Goal: Navigation & Orientation: Find specific page/section

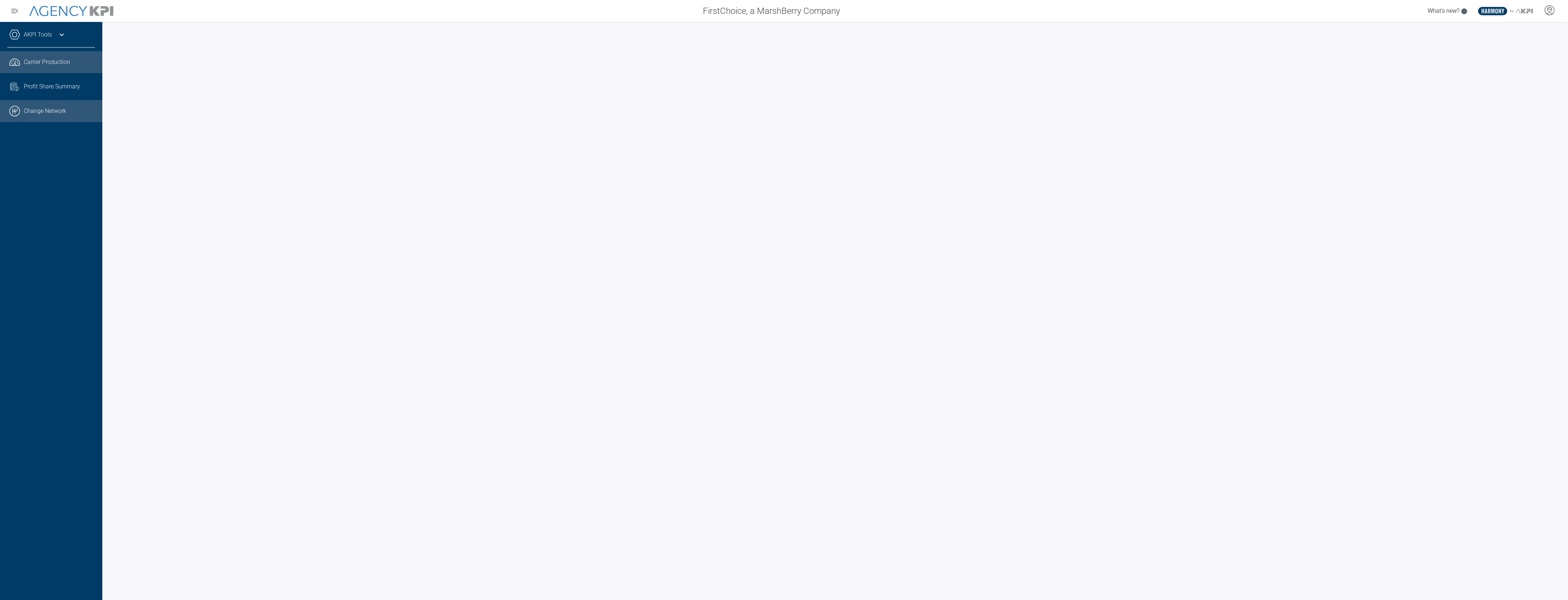
click at [48, 114] on link ".cls-1{fill:none;stroke:#000;stroke-linecap:round;stroke-linejoin:round;stroke-…" at bounding box center [51, 111] width 102 height 22
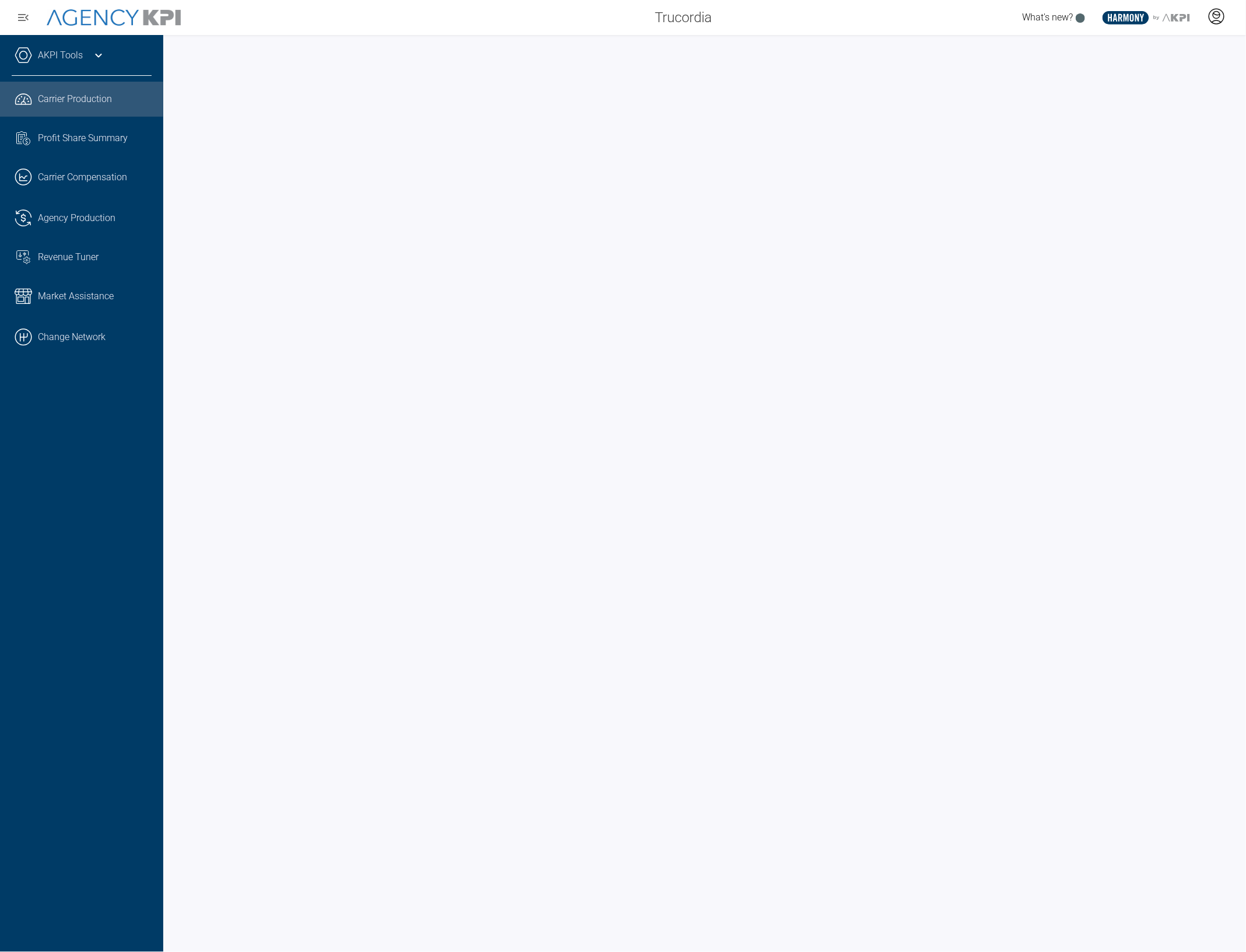
click at [1213, 15] on icon at bounding box center [1217, 17] width 17 height 17
click at [1178, 55] on li "Admin Portal" at bounding box center [1169, 50] width 125 height 27
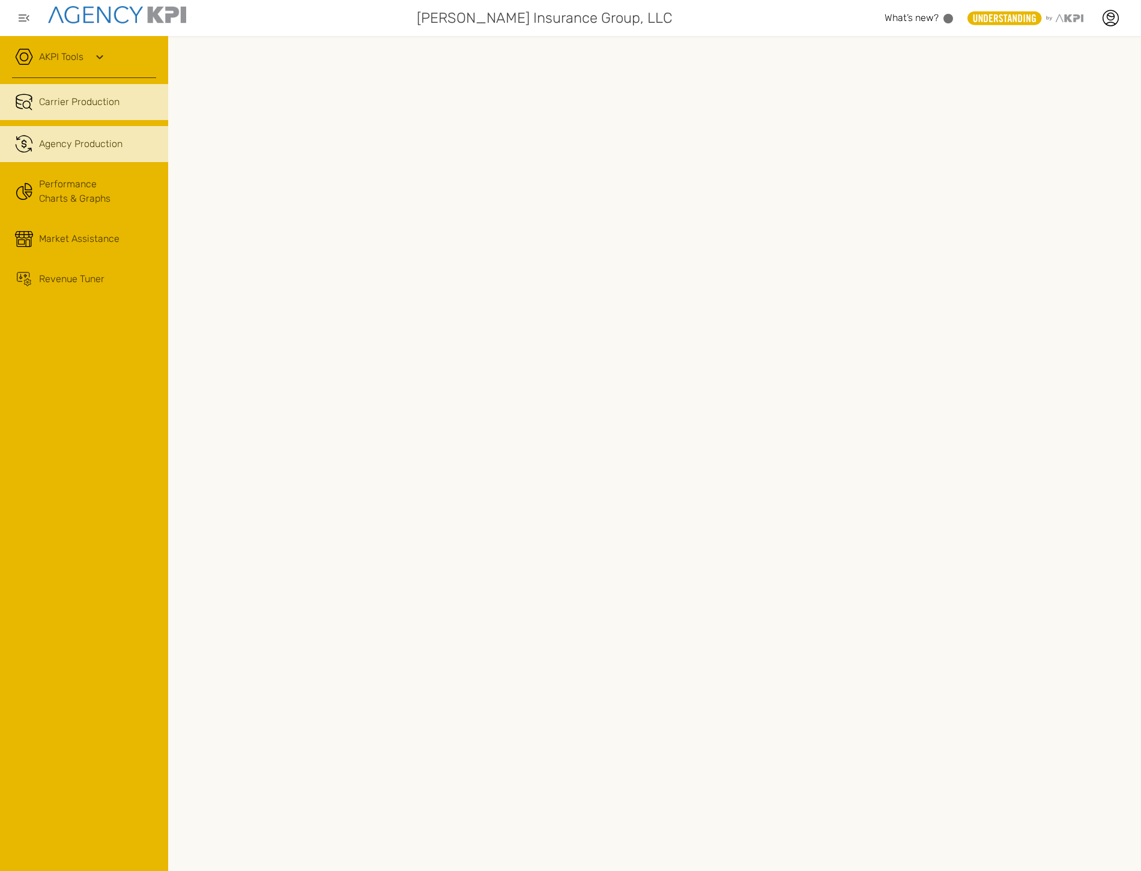
click at [59, 142] on span "Agency Production" at bounding box center [80, 144] width 83 height 14
click at [61, 74] on div "AKPI Tools" at bounding box center [84, 63] width 144 height 30
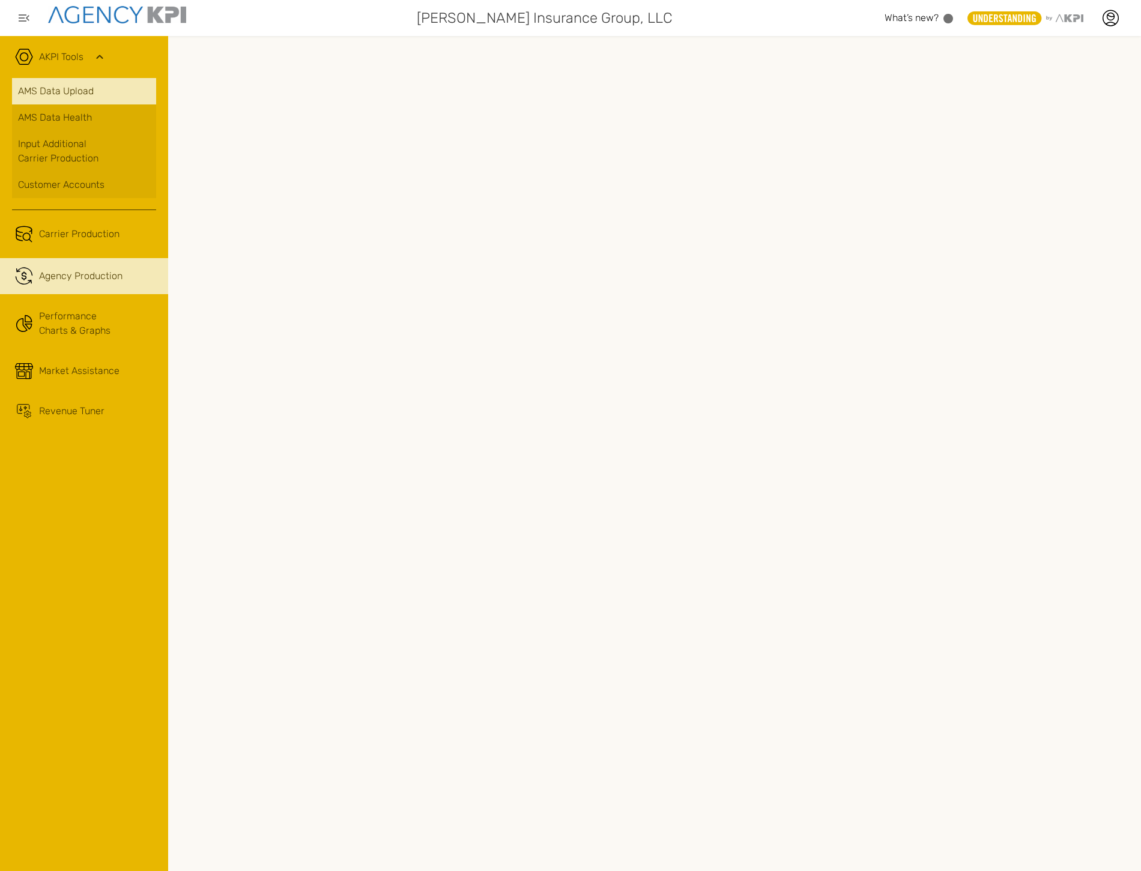
click at [66, 99] on link "AMS Data Upload" at bounding box center [84, 91] width 144 height 26
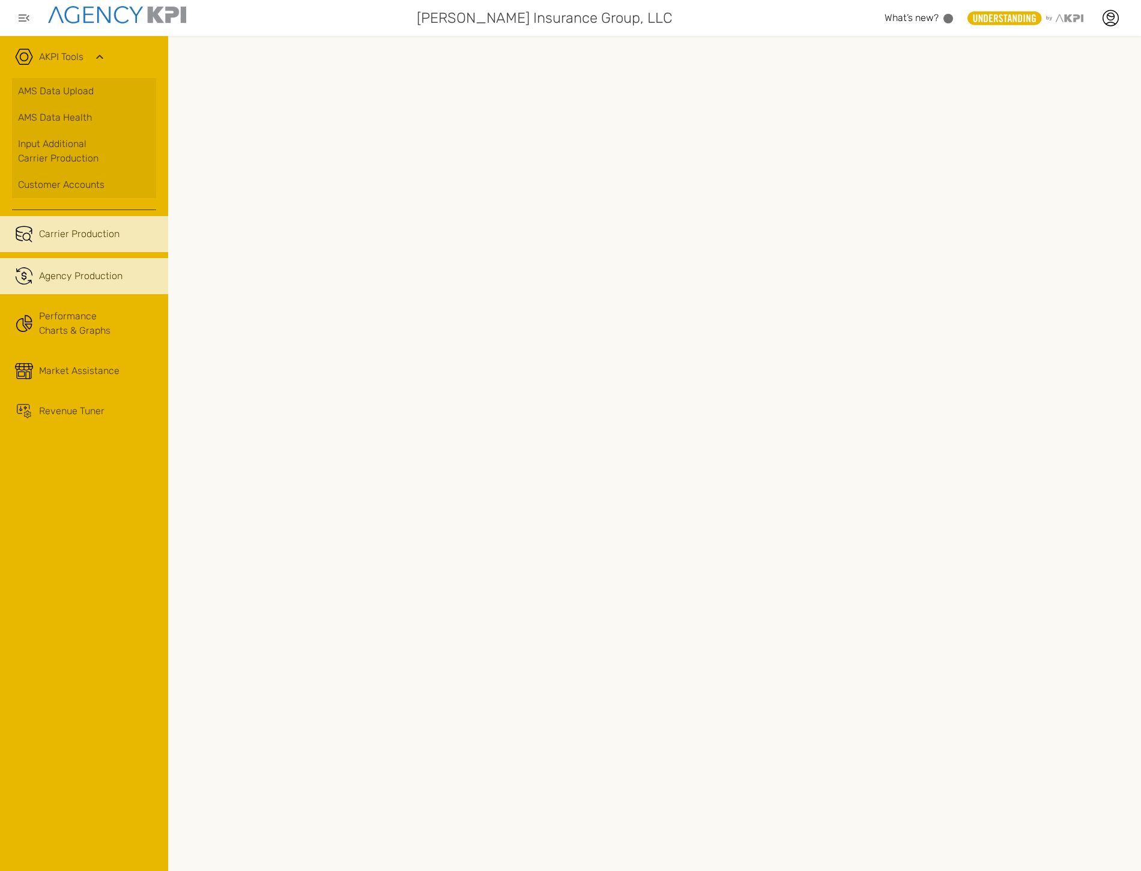
click at [51, 241] on span "Carrier Production" at bounding box center [79, 234] width 80 height 14
click at [76, 263] on link ".cls-1{fill:none;stroke:#221f20;stroke-linecap:round;stroke-linejoin:round;stro…" at bounding box center [84, 276] width 168 height 36
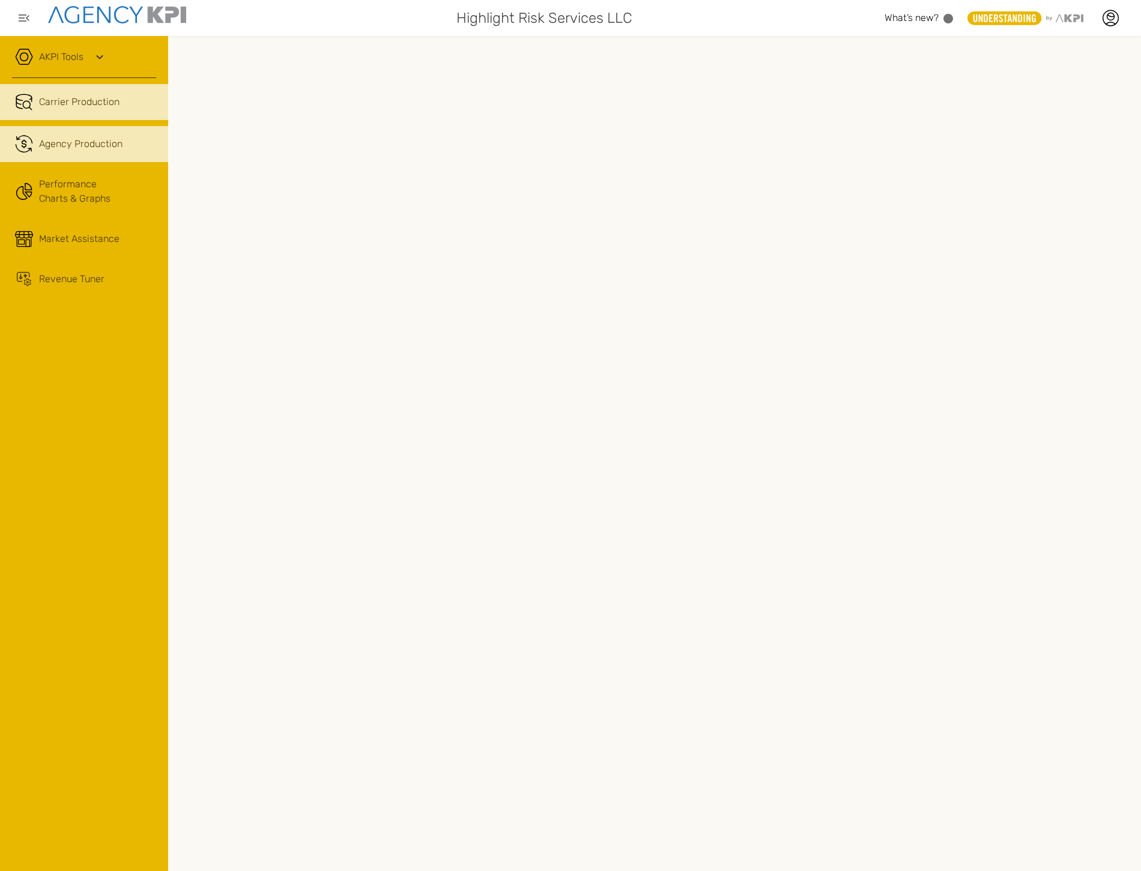
click at [43, 127] on link ".cls-1{fill:none;stroke:#221f20;stroke-linecap:round;stroke-linejoin:round;stro…" at bounding box center [84, 144] width 168 height 36
click at [1100, 20] on div at bounding box center [1110, 18] width 30 height 30
click at [1100, 26] on div at bounding box center [1110, 18] width 30 height 30
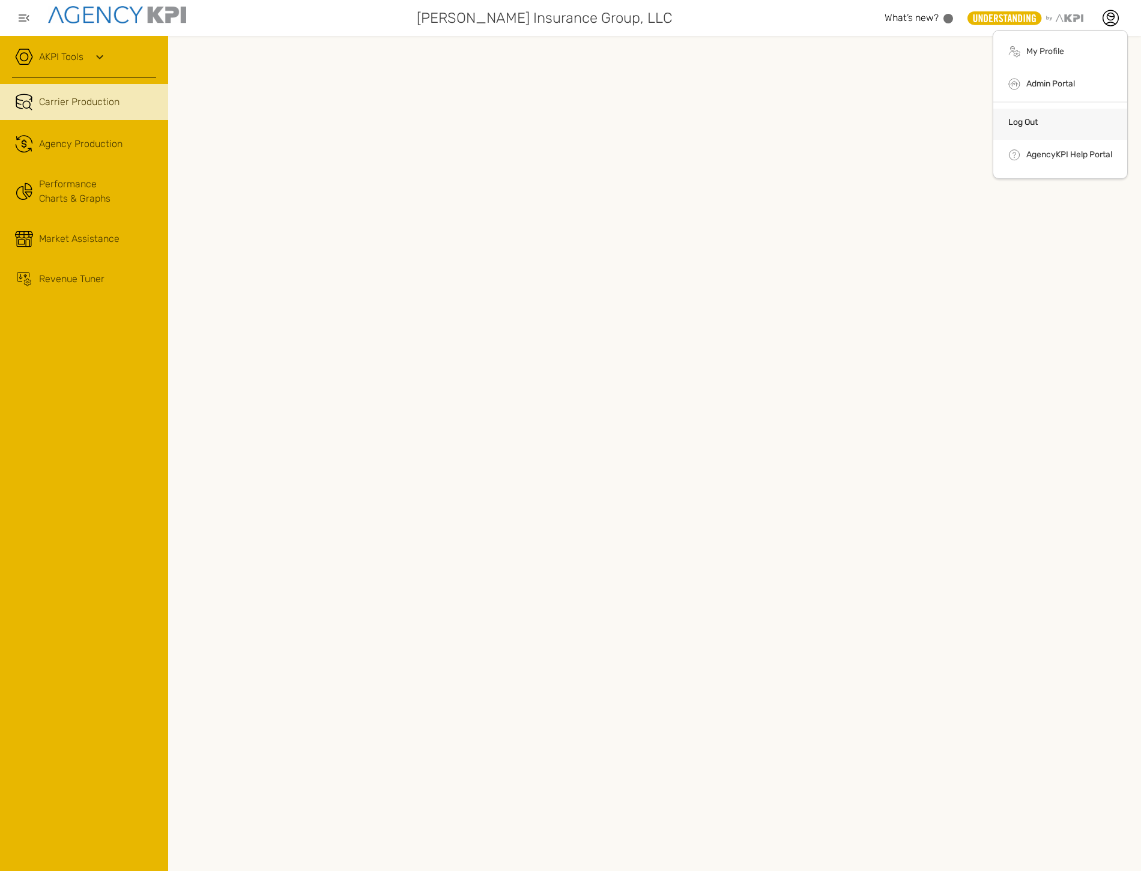
click at [1040, 114] on li "Log Out" at bounding box center [1060, 124] width 134 height 31
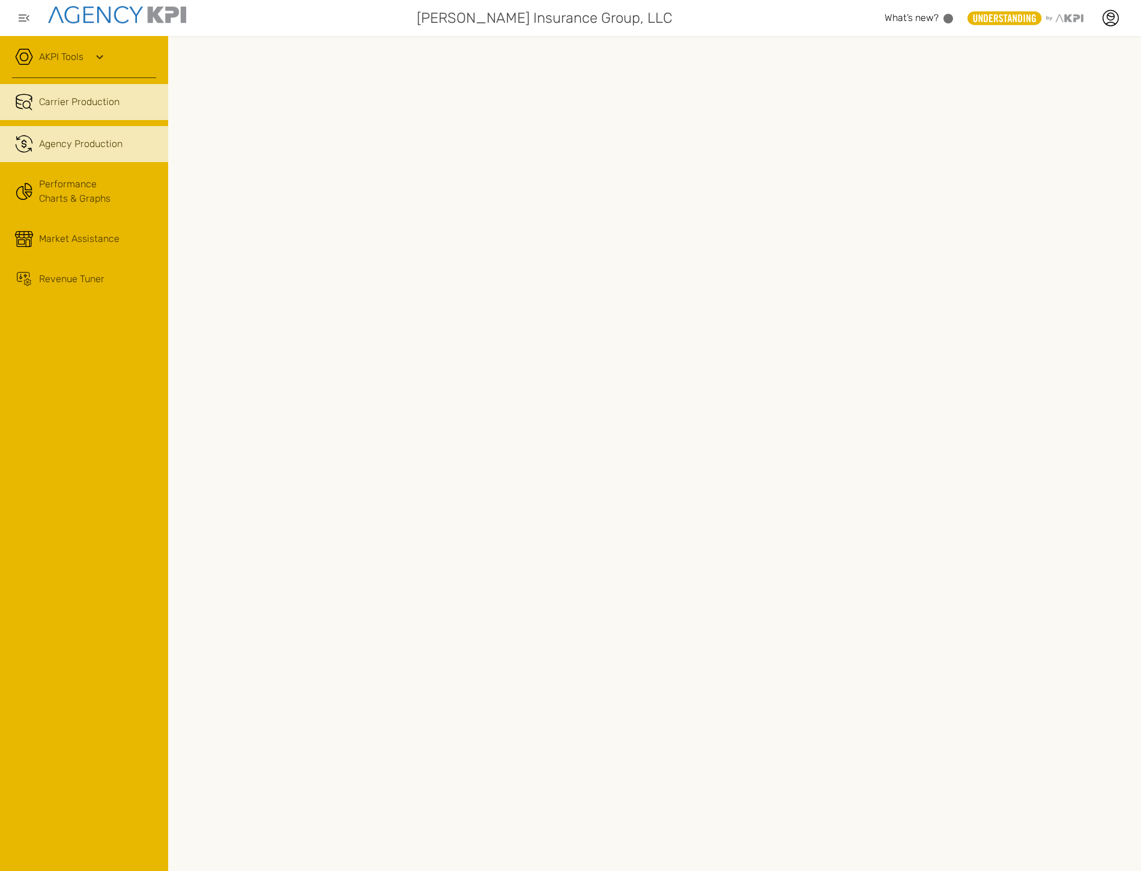
click at [123, 159] on link ".cls-1{fill:none;stroke:#221f20;stroke-linecap:round;stroke-linejoin:round;stro…" at bounding box center [84, 144] width 168 height 36
click at [79, 49] on div "AKPI Tools" at bounding box center [84, 63] width 144 height 30
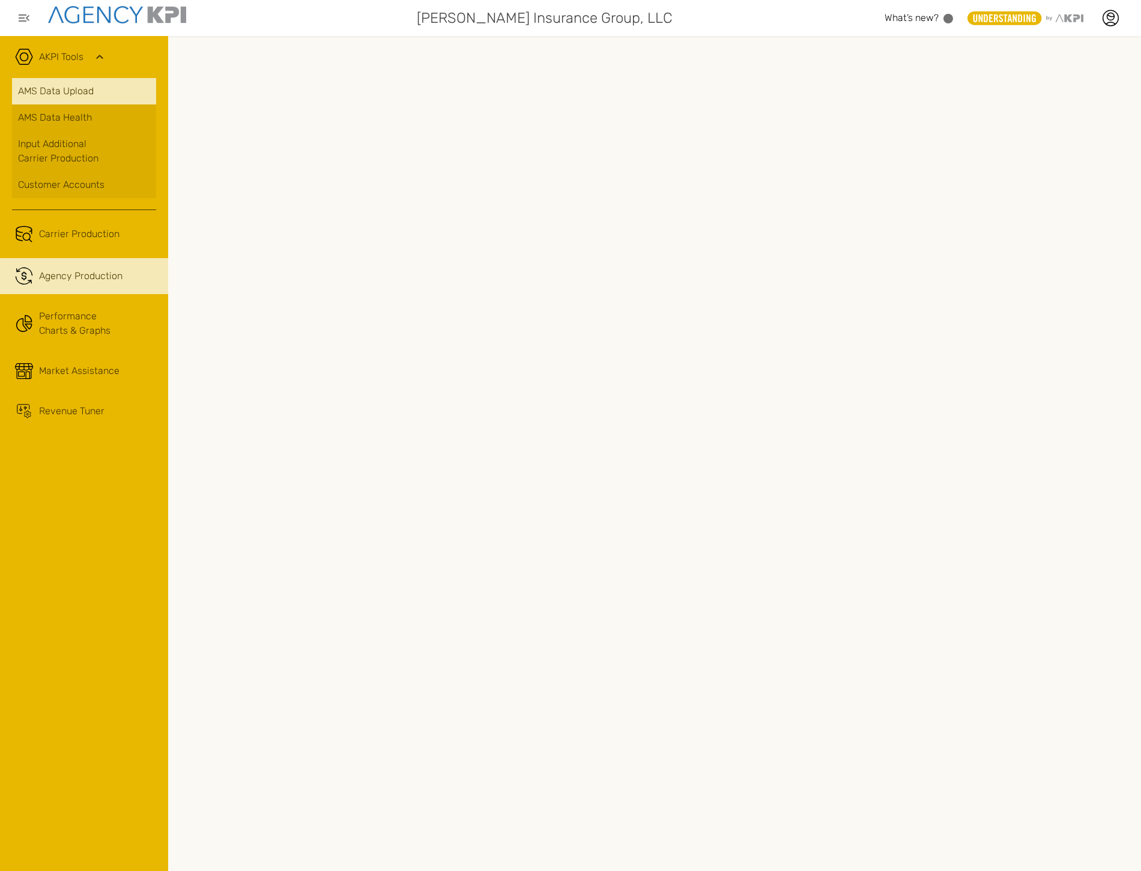
click at [80, 98] on link "AMS Data Upload" at bounding box center [84, 91] width 144 height 26
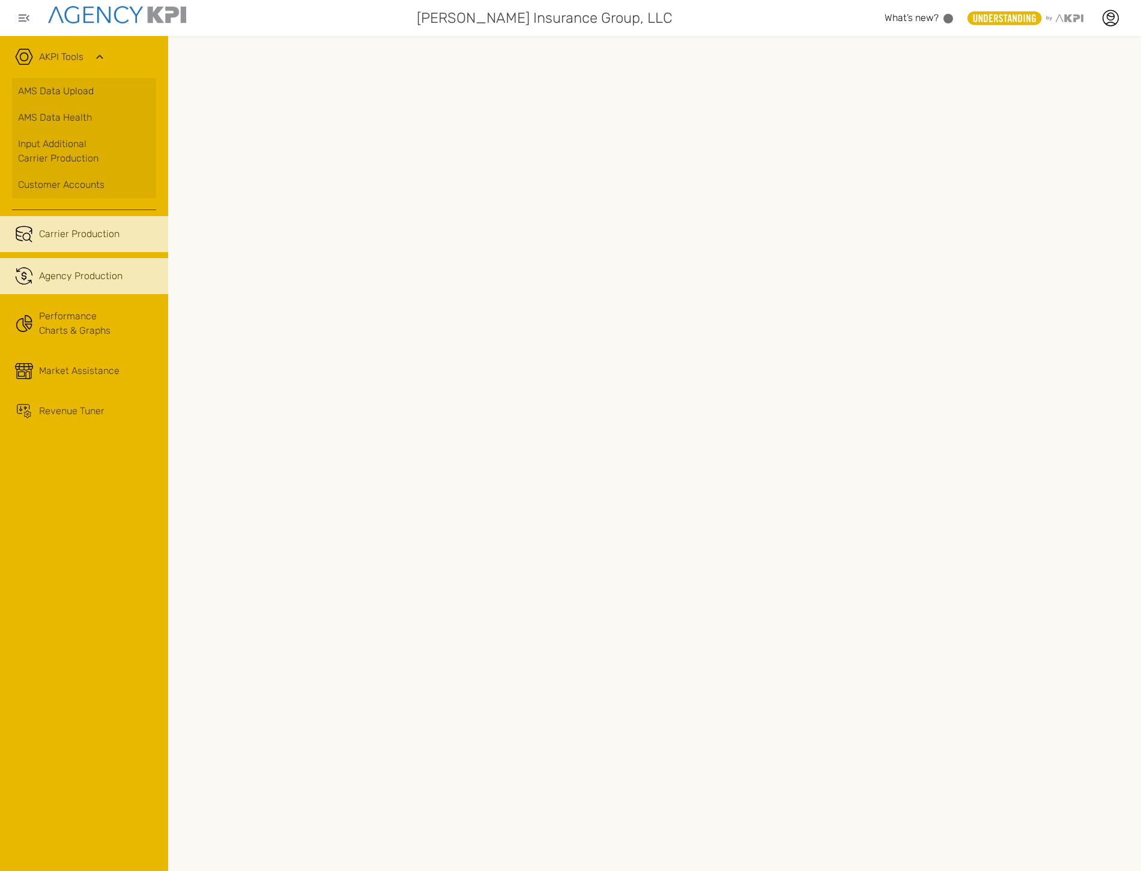
click at [83, 231] on span "Carrier Production" at bounding box center [79, 234] width 80 height 14
